Goal: Task Accomplishment & Management: Use online tool/utility

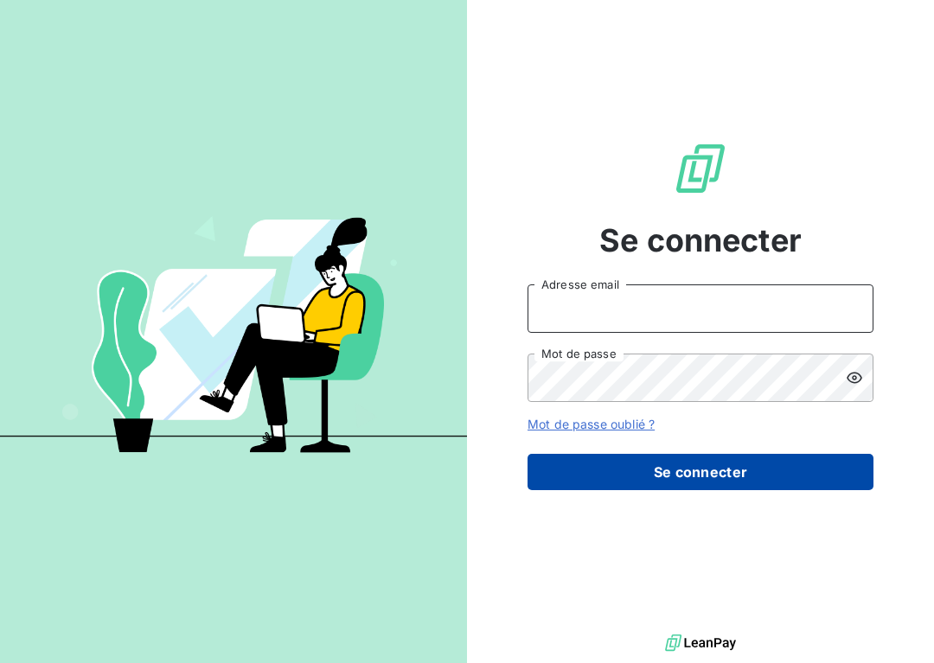
type input "[EMAIL_ADDRESS][DOMAIN_NAME]"
click at [660, 463] on button "Se connecter" at bounding box center [701, 472] width 346 height 36
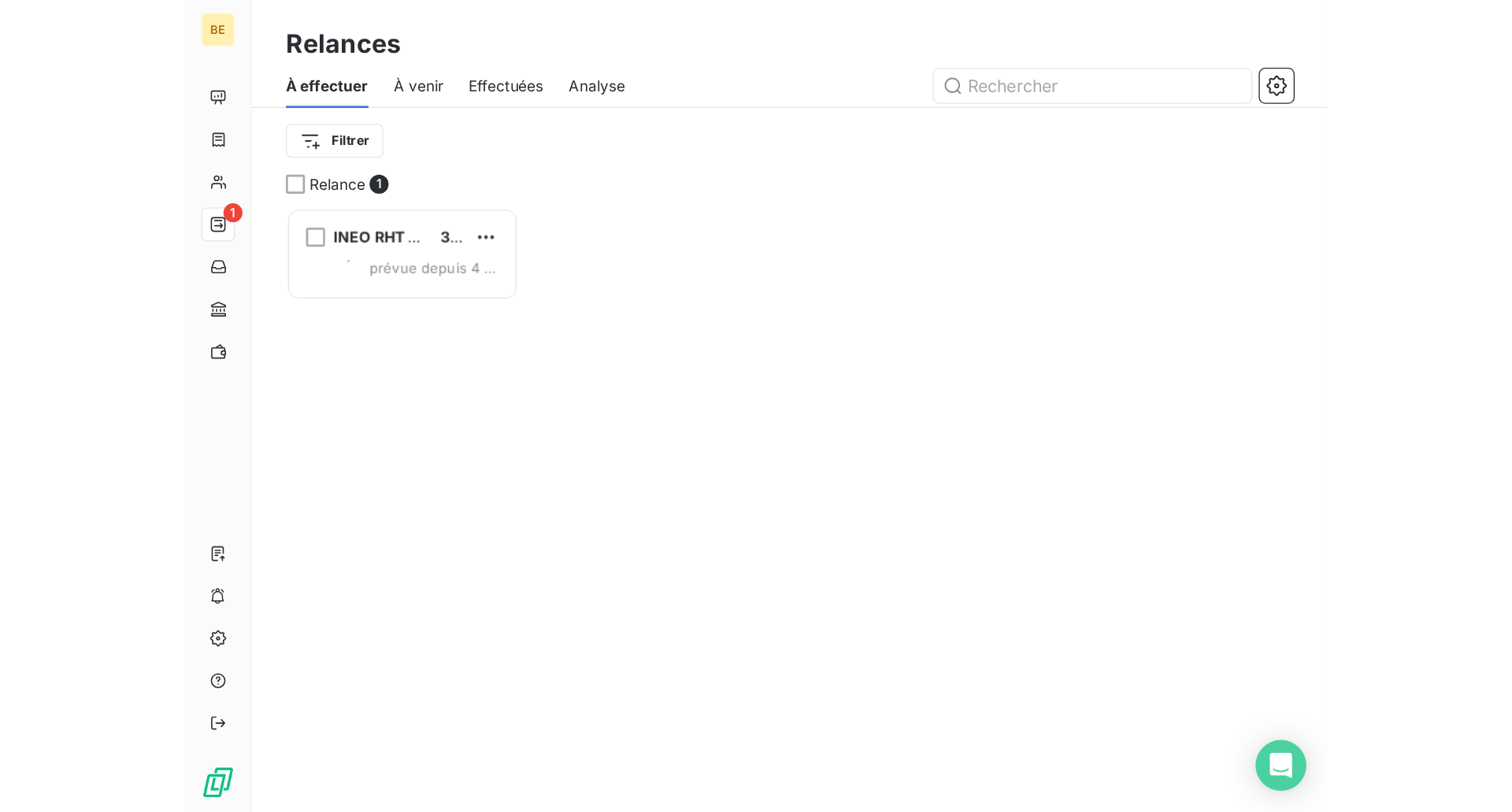
scroll to position [438, 161]
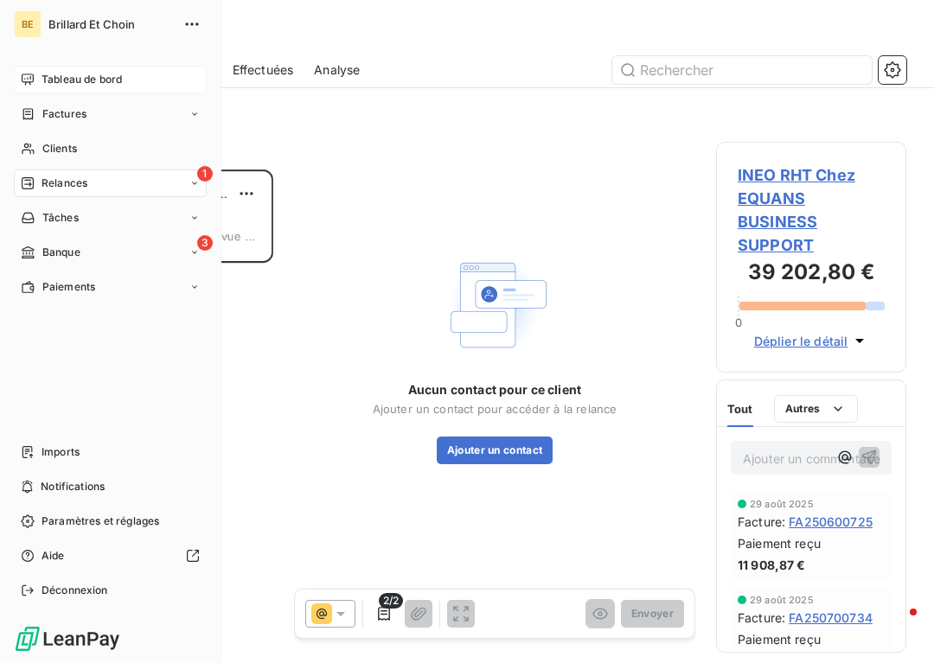
click at [73, 71] on div "Tableau de bord" at bounding box center [110, 80] width 193 height 28
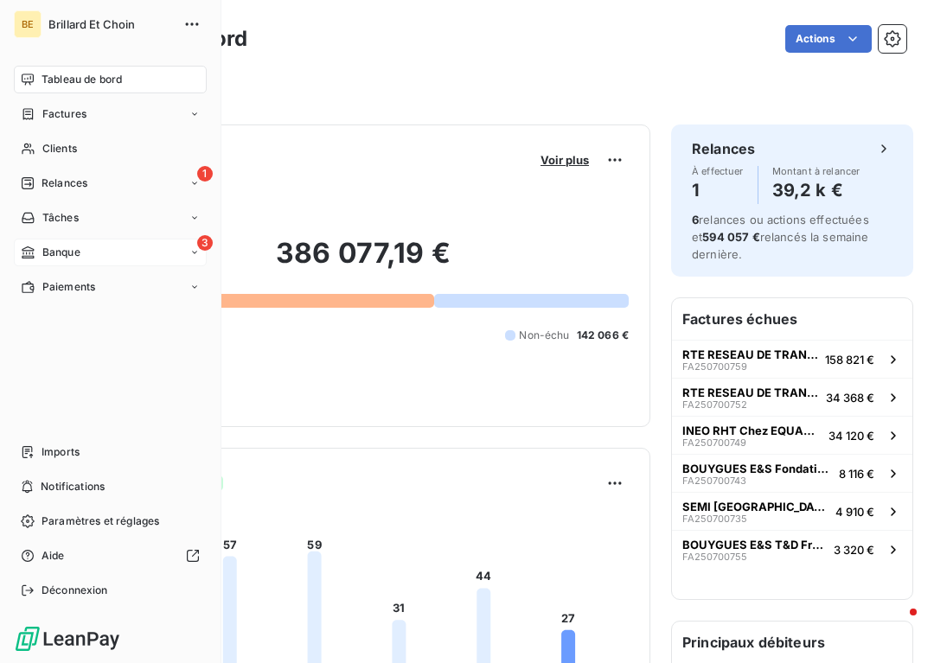
click at [107, 250] on div "3 Banque" at bounding box center [110, 253] width 193 height 28
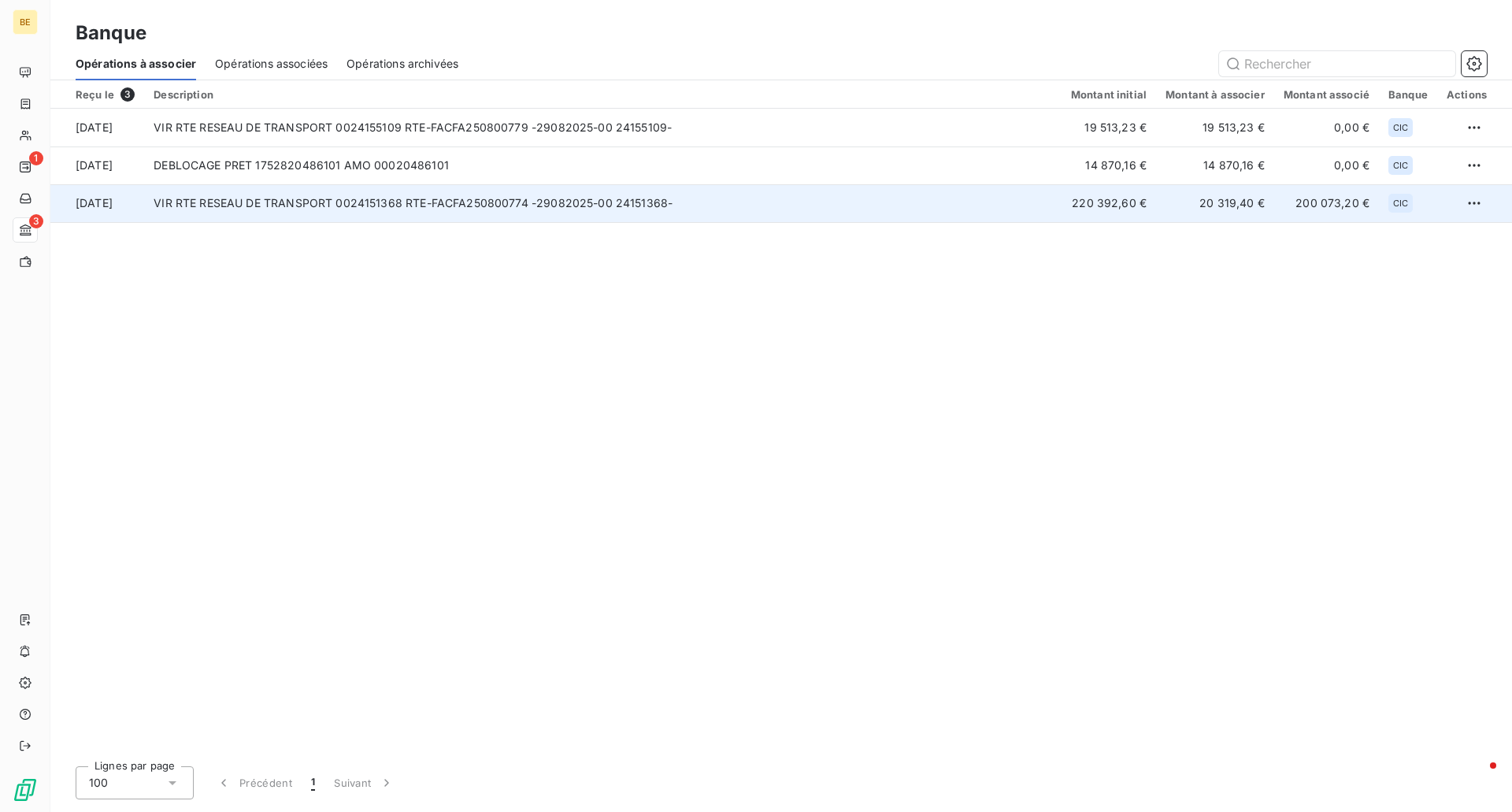
click at [167, 194] on td "VIR RTE RESEAU DE TRANSPORT 0024151368 RTE-FACFA250800774 -29082025-00 24151368-" at bounding box center [603, 203] width 918 height 38
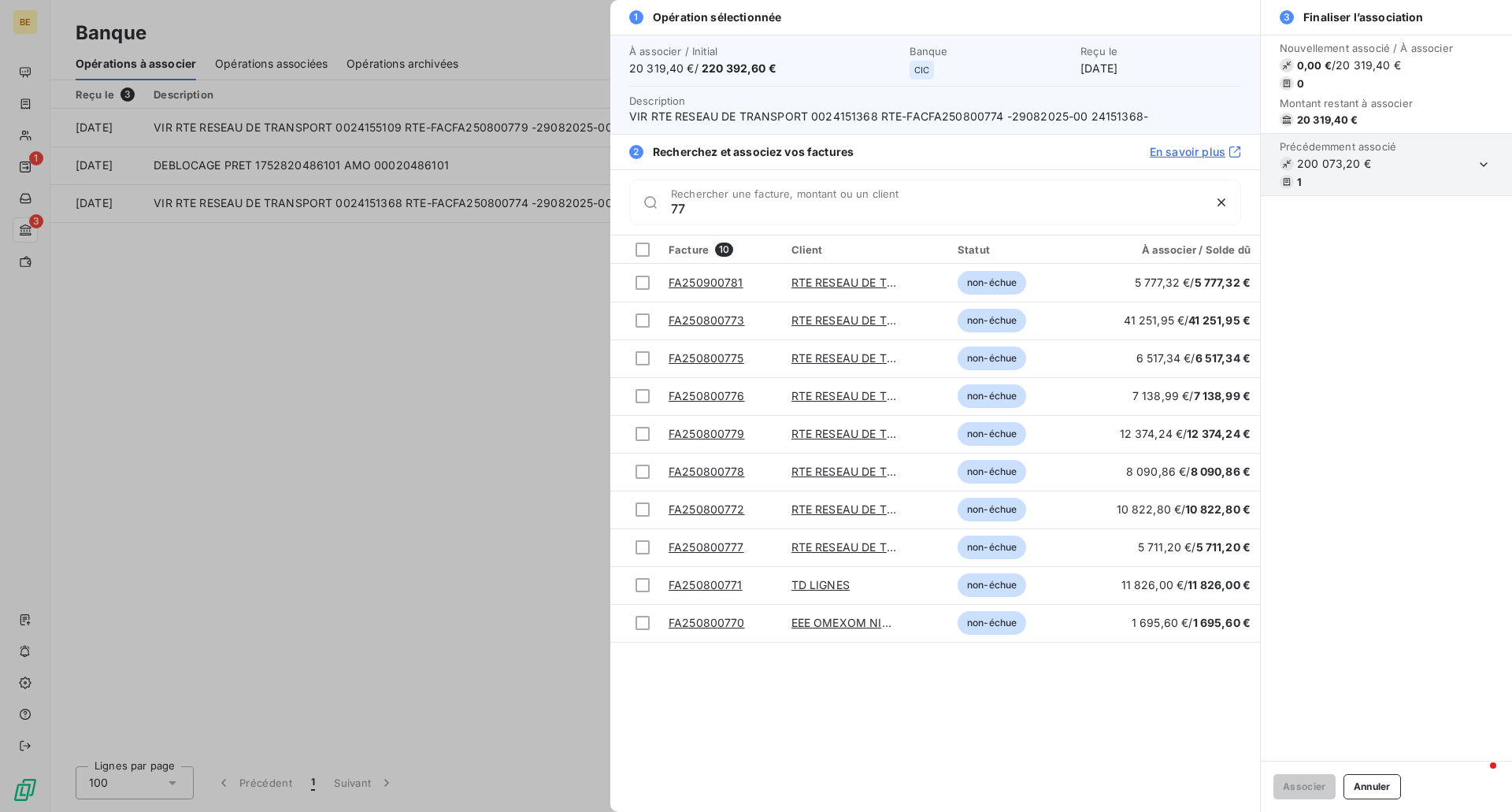
type input "77"
click at [522, 393] on div at bounding box center [756, 406] width 1512 height 812
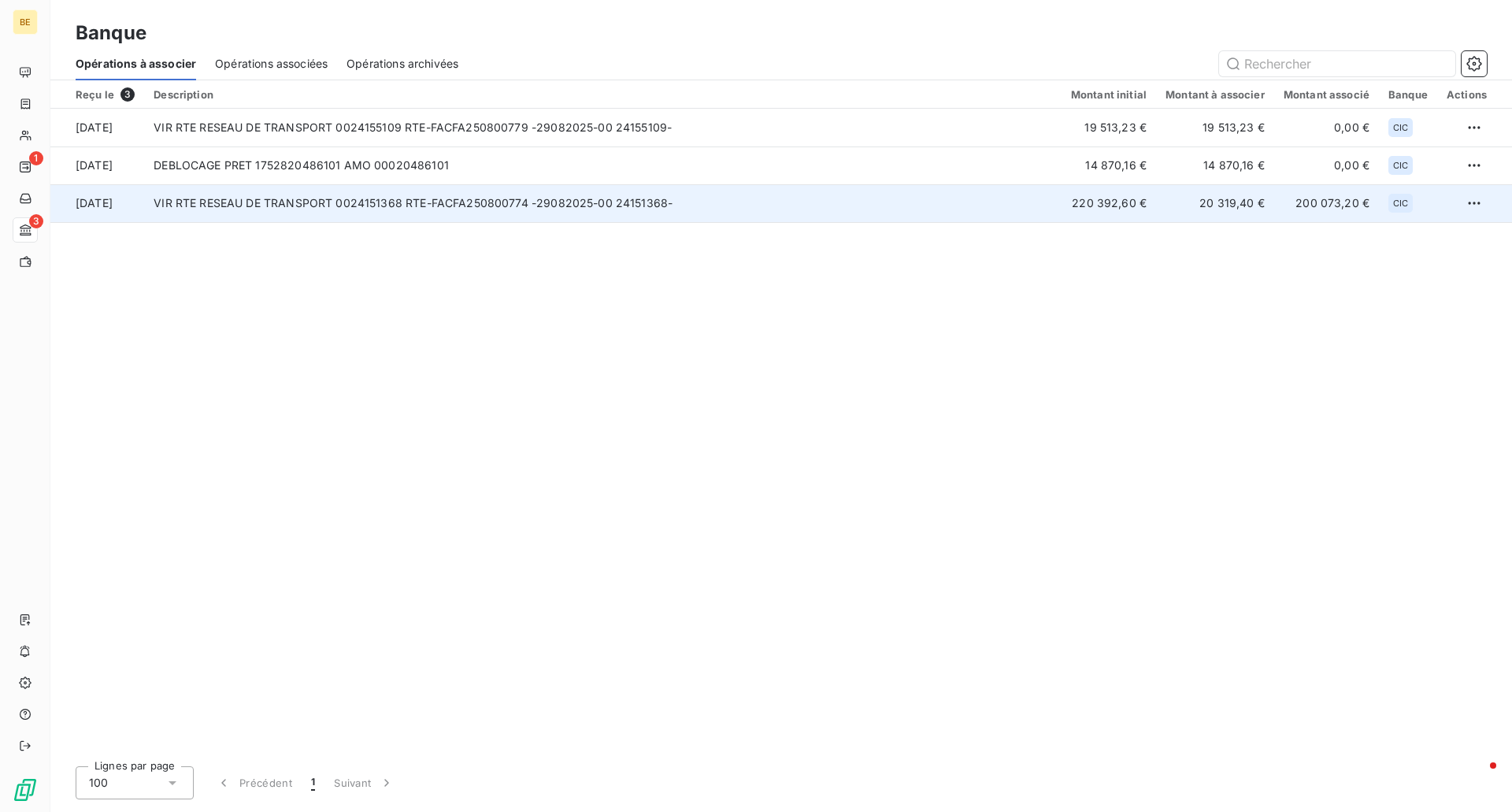
click at [849, 201] on td at bounding box center [1474, 203] width 75 height 38
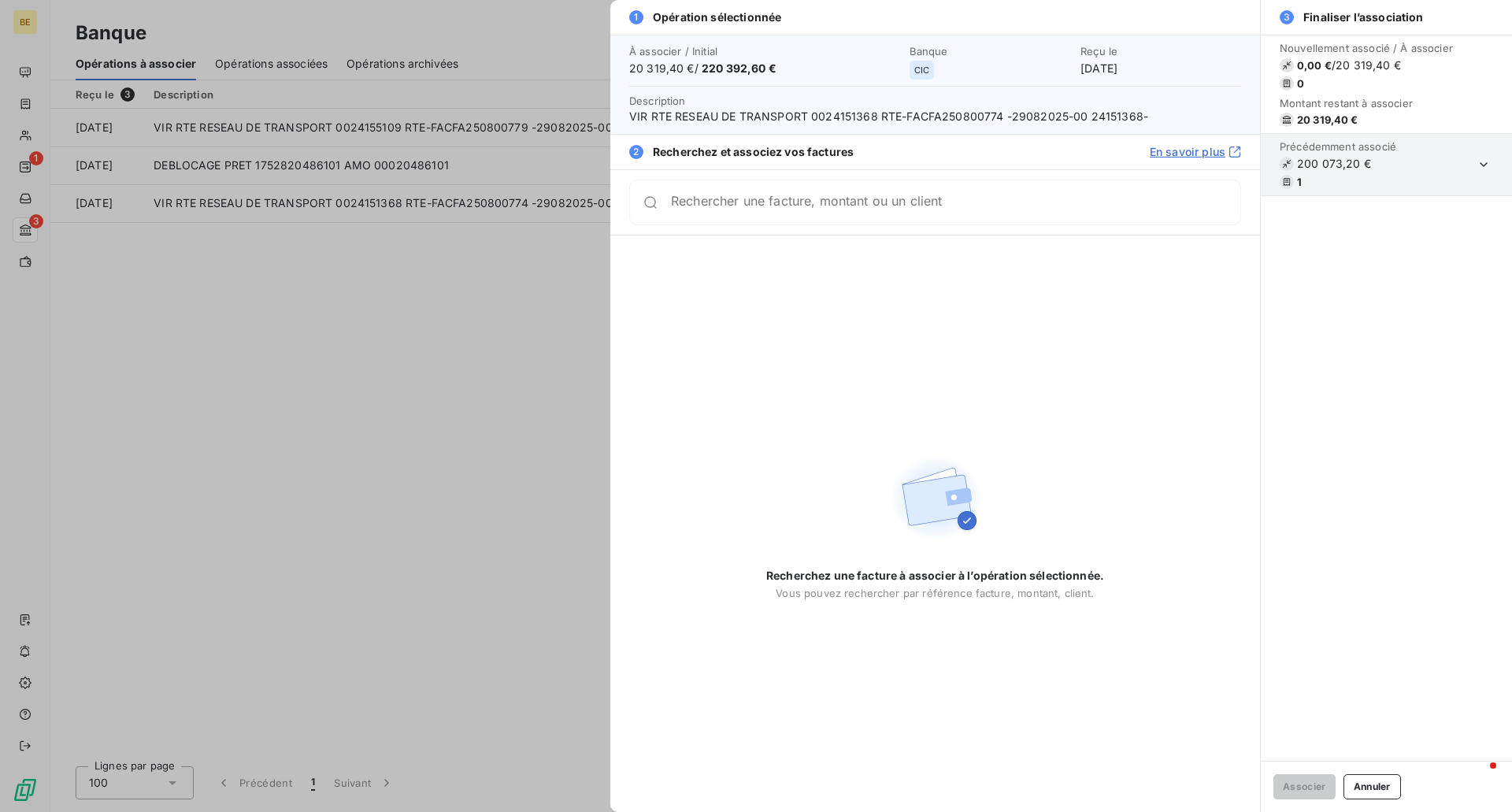
click at [472, 381] on div at bounding box center [756, 406] width 1512 height 812
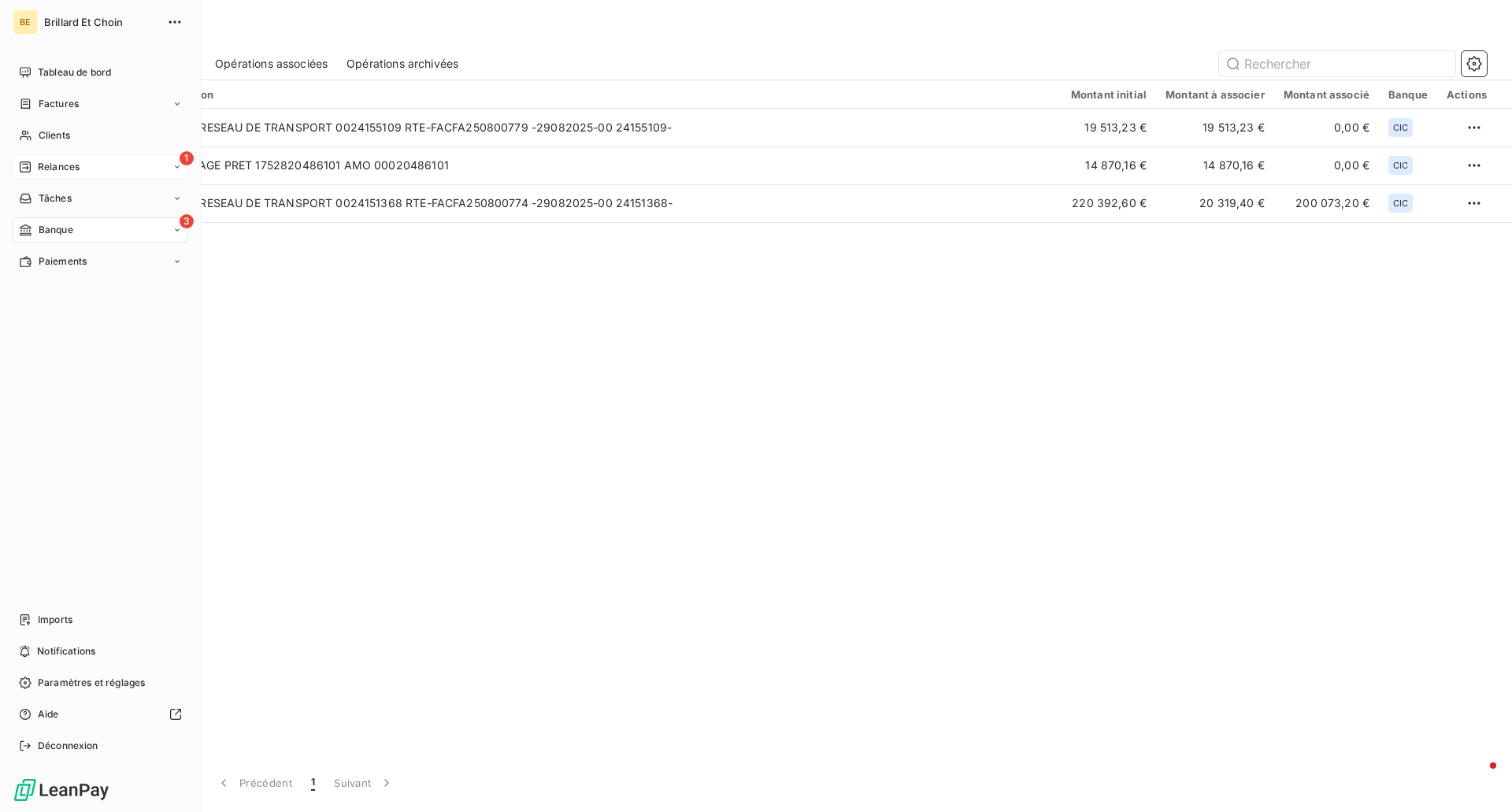
click at [60, 172] on span "Relances" at bounding box center [59, 167] width 42 height 15
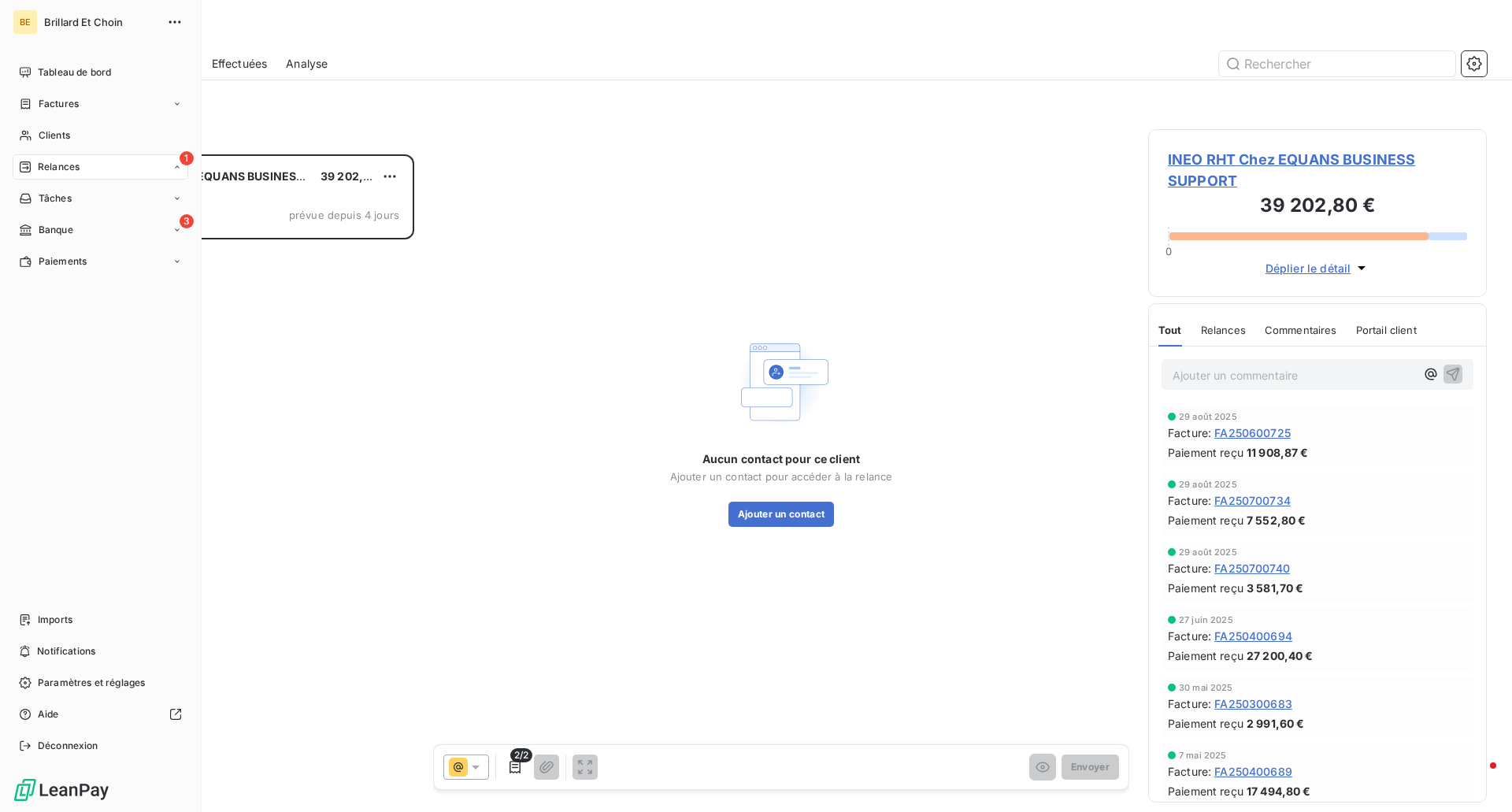
scroll to position [645, 327]
click at [52, 232] on span "Banque" at bounding box center [56, 230] width 35 height 15
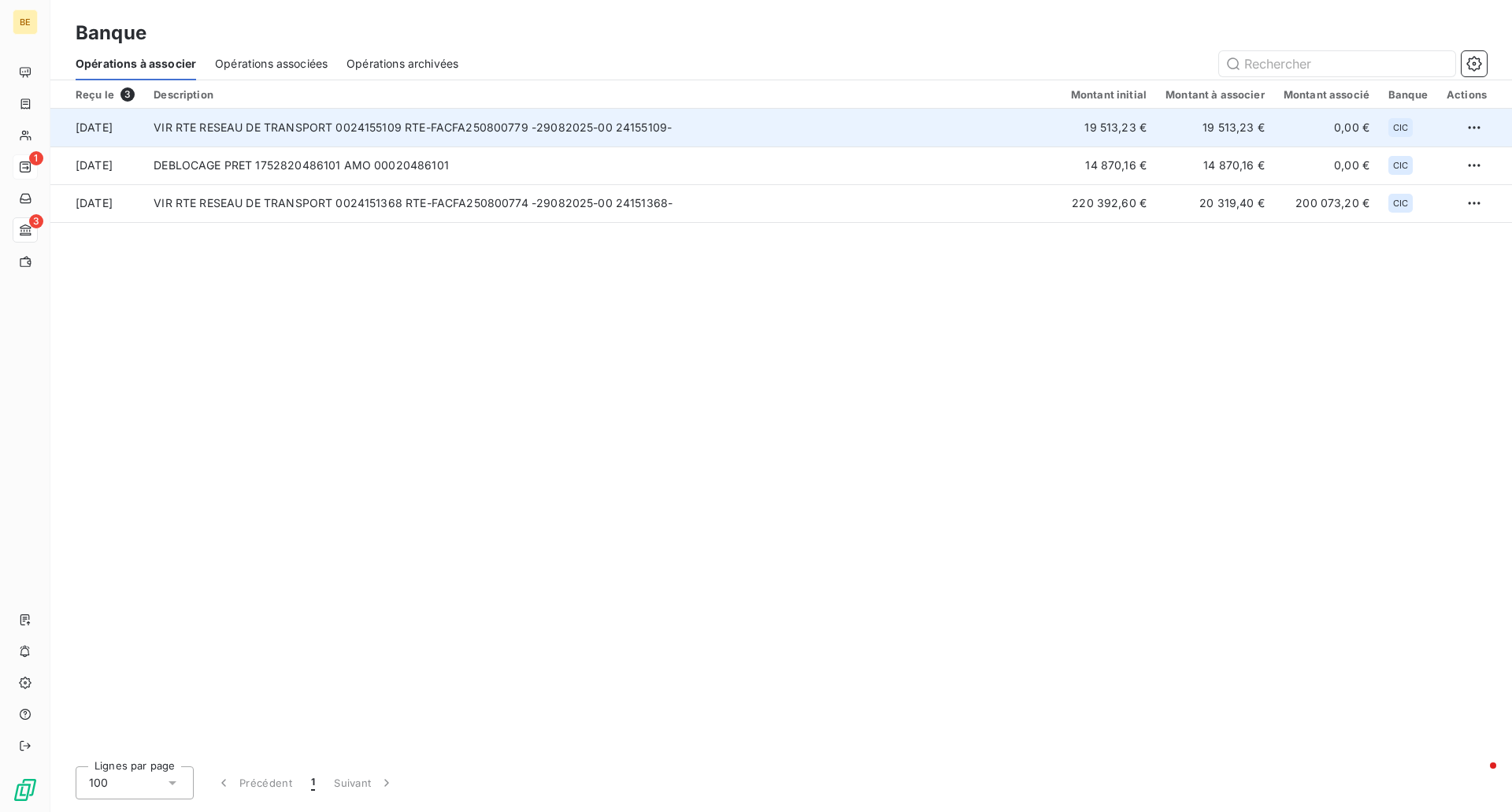
click at [136, 120] on td "[DATE]" at bounding box center [96, 127] width 94 height 38
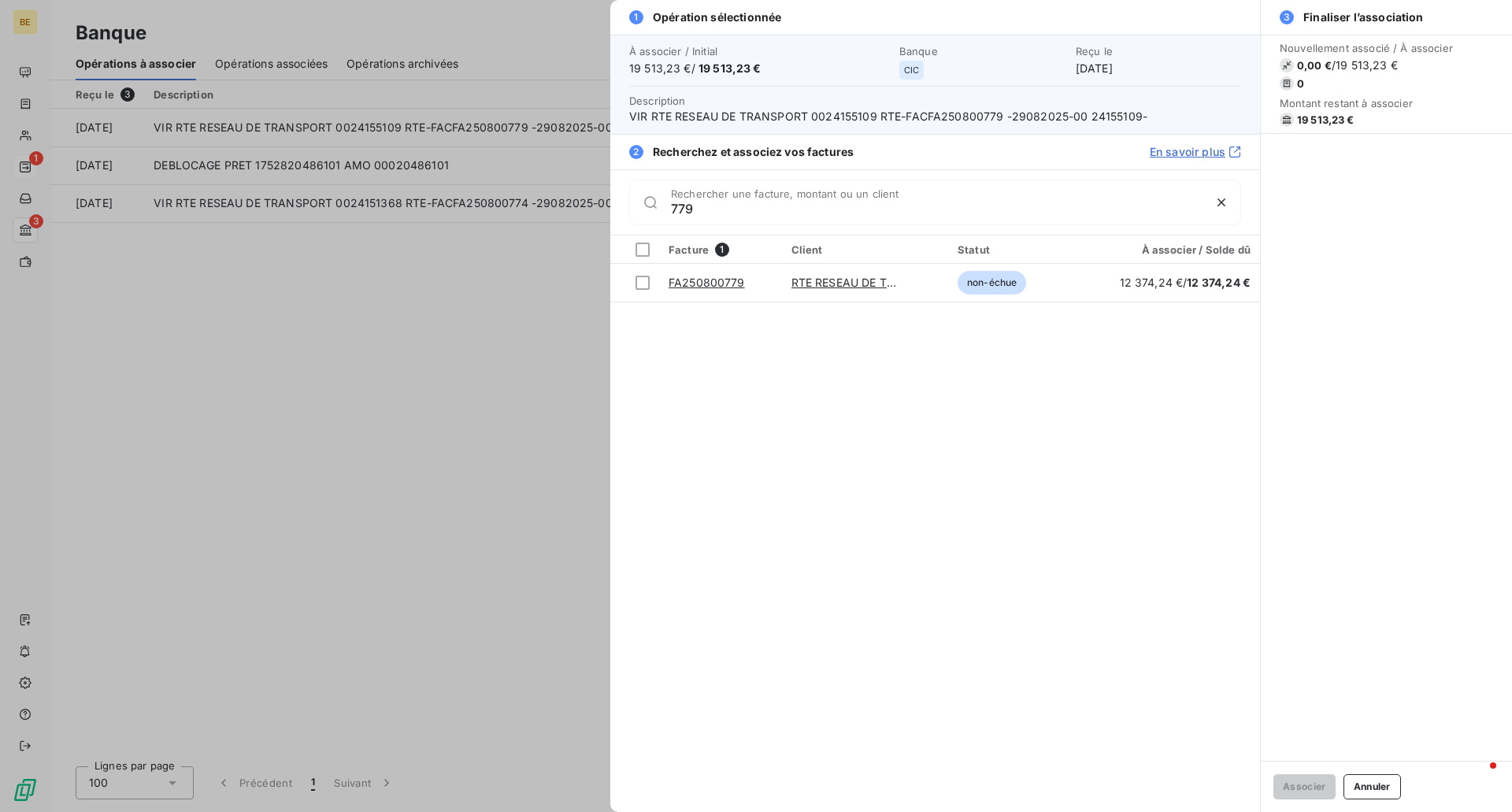
type input "779"
click at [718, 310] on div "Facture 1 Client Statut À associer / Solde dû FA250800779 RTE RESEAU DE TRANSPO…" at bounding box center [935, 523] width 650 height 576
click at [642, 283] on div at bounding box center [643, 283] width 15 height 15
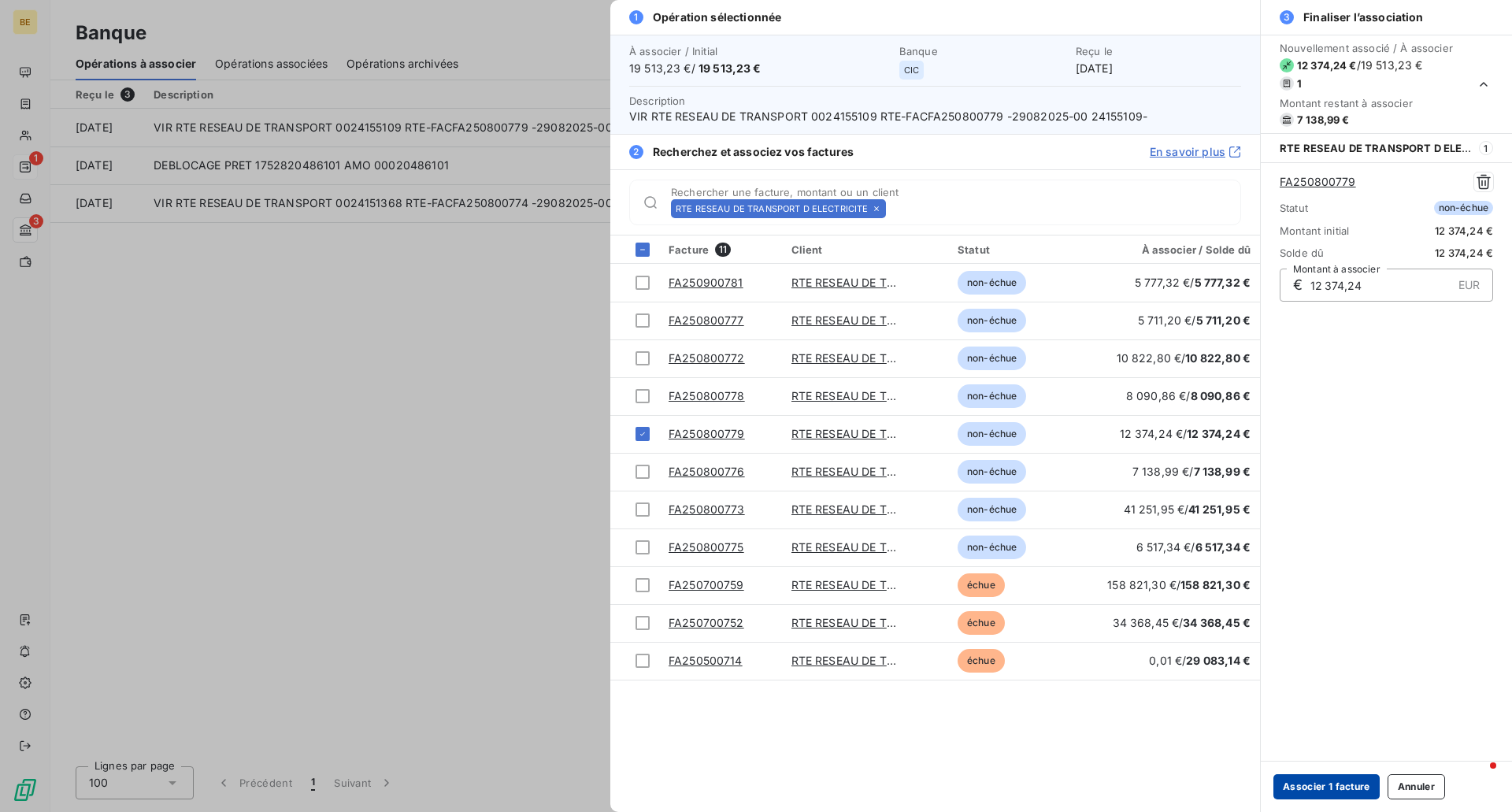
click at [849, 604] on button "Associer 1 facture" at bounding box center [1326, 787] width 107 height 25
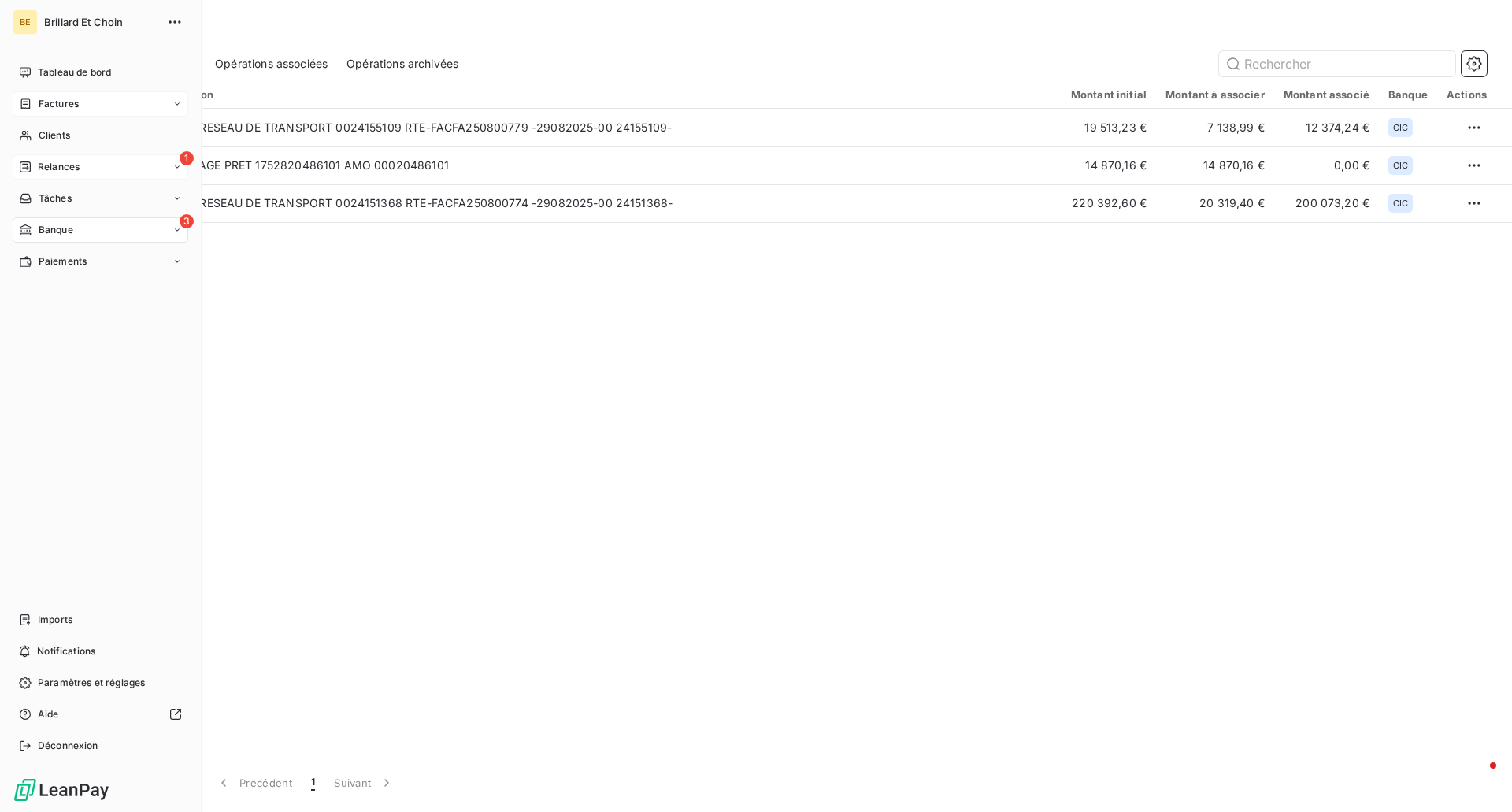
click at [76, 96] on span "Factures" at bounding box center [58, 104] width 40 height 15
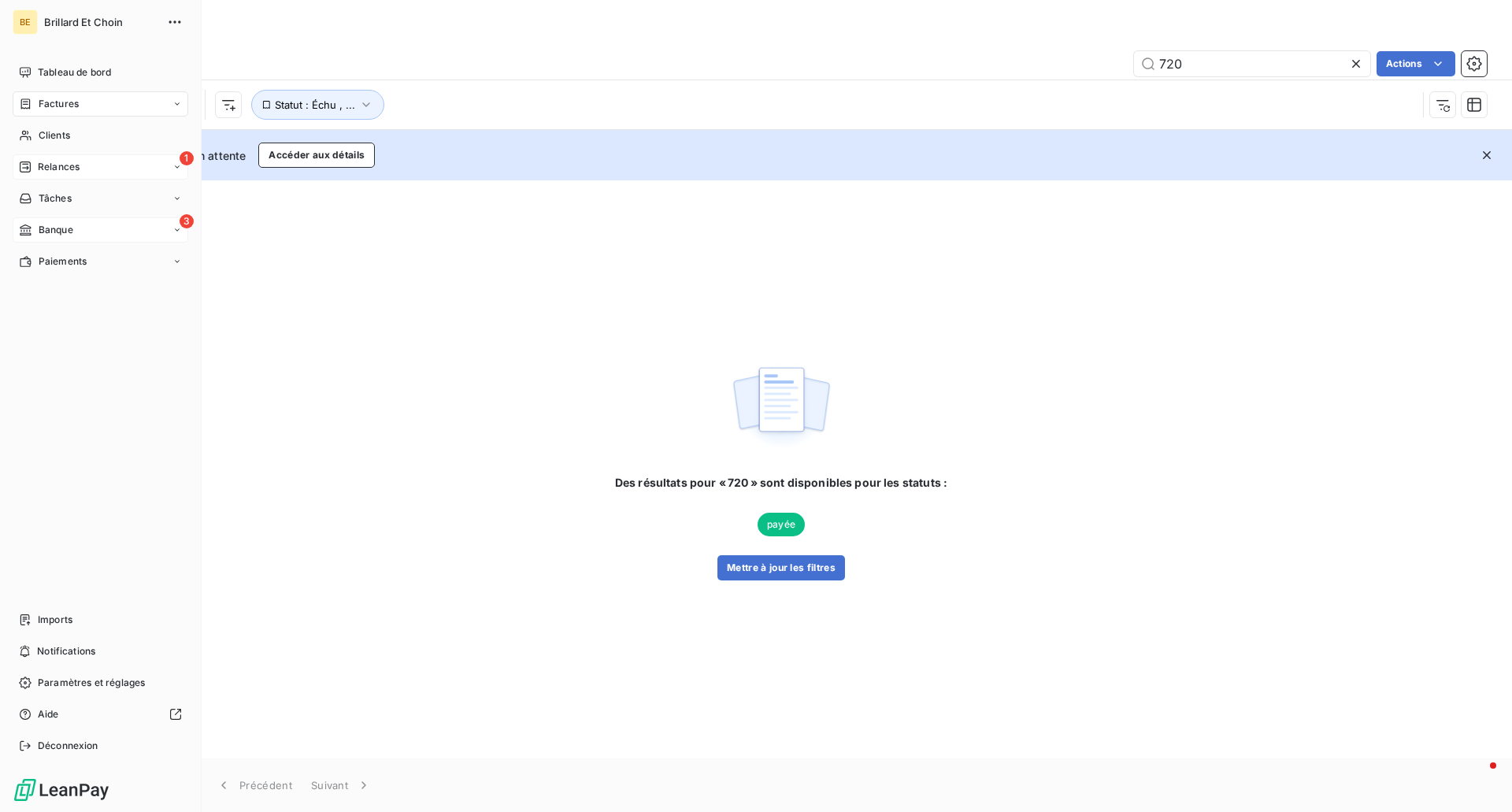
click at [73, 103] on span "Factures" at bounding box center [58, 104] width 40 height 15
click at [69, 99] on span "Factures" at bounding box center [58, 104] width 40 height 15
click at [32, 228] on icon at bounding box center [25, 230] width 14 height 13
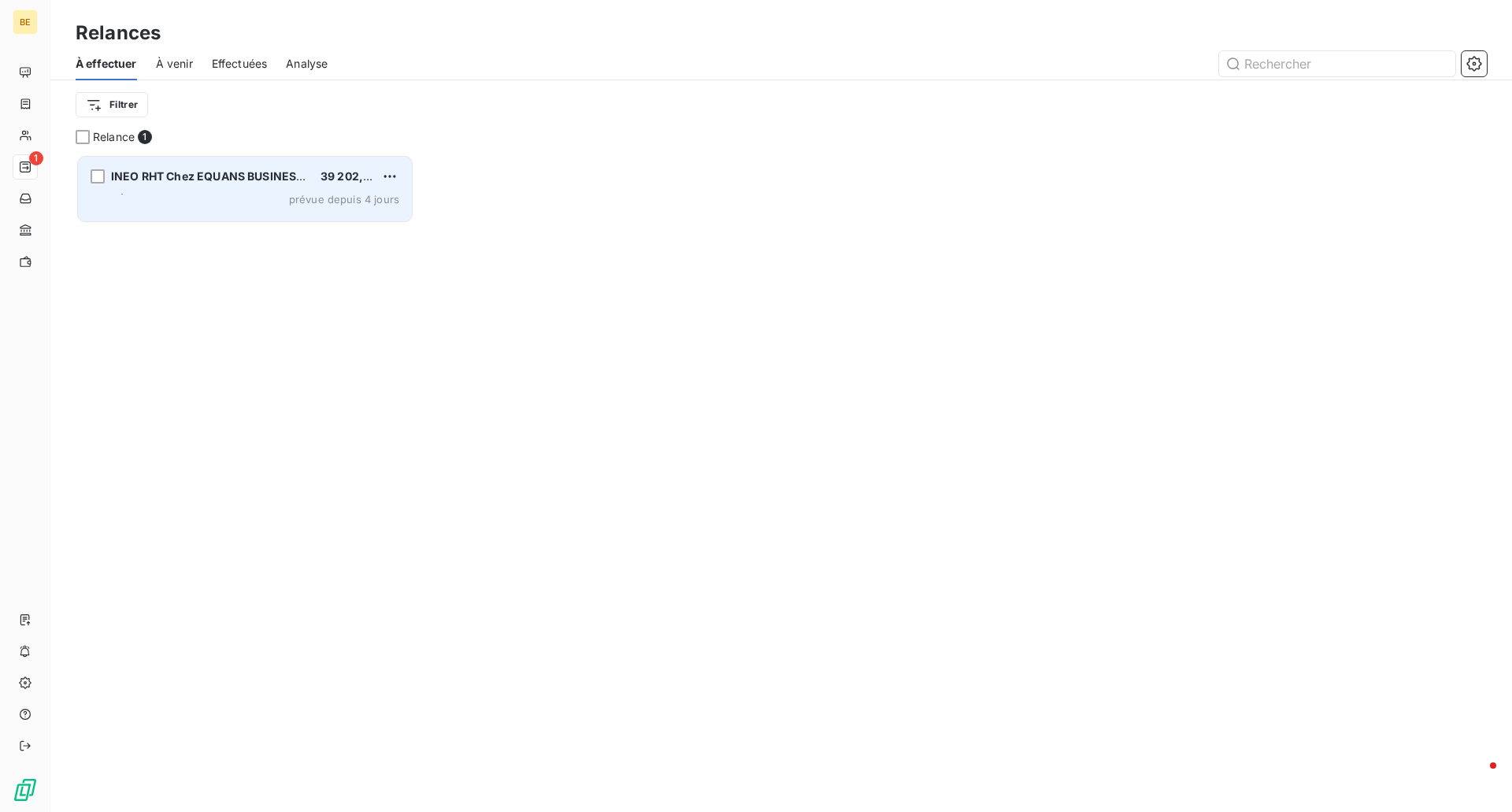
scroll to position [645, 327]
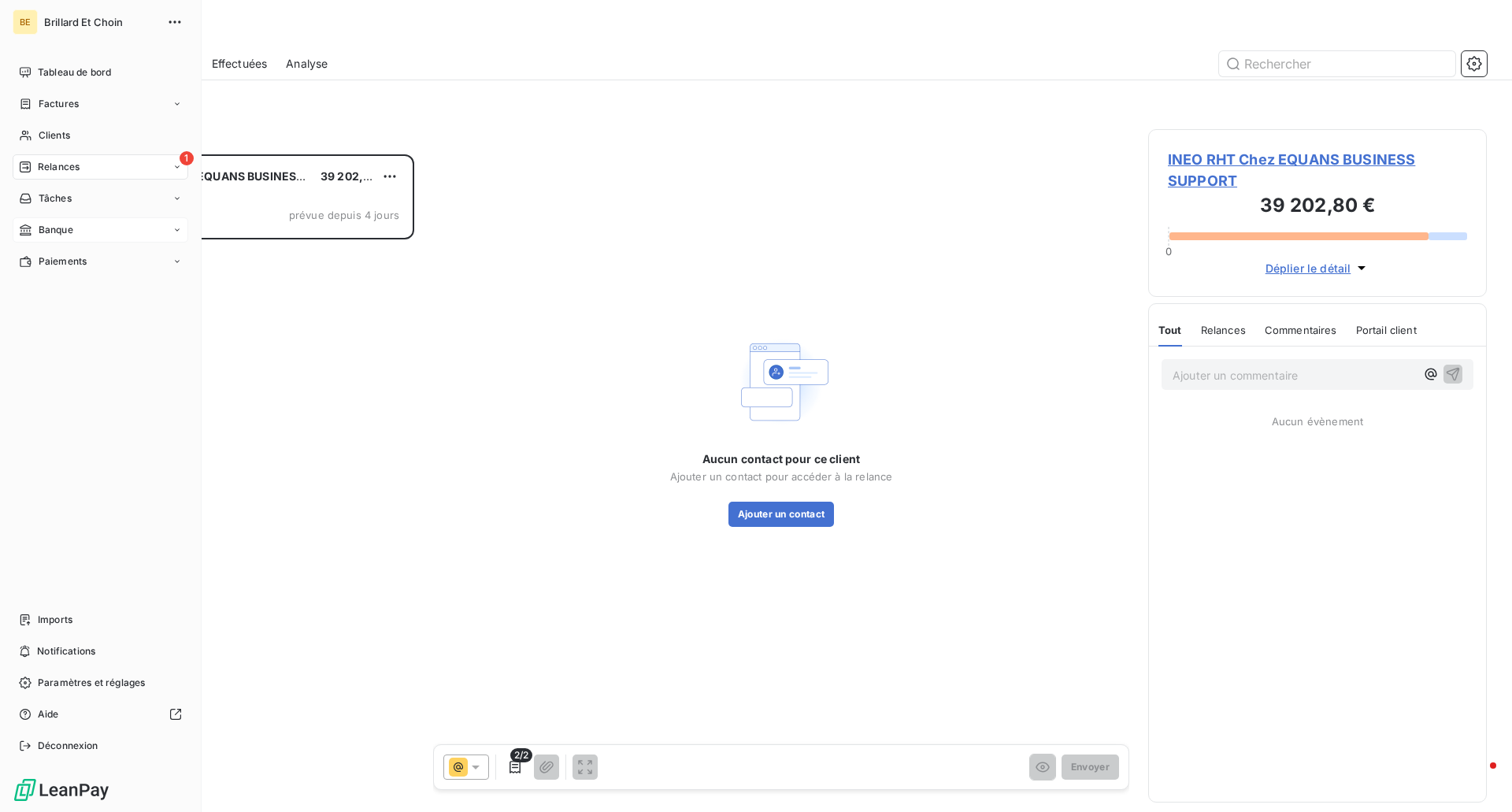
click at [55, 228] on span "Banque" at bounding box center [56, 230] width 35 height 15
